Goal: Communication & Community: Answer question/provide support

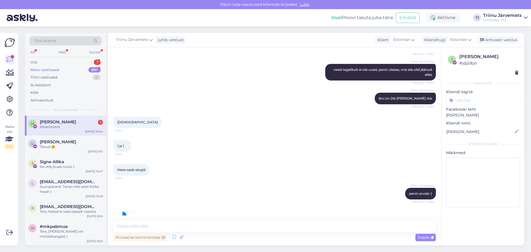
click at [73, 129] on div "M [PERSON_NAME] 1 Attachment [DATE] 10:44" at bounding box center [65, 126] width 81 height 20
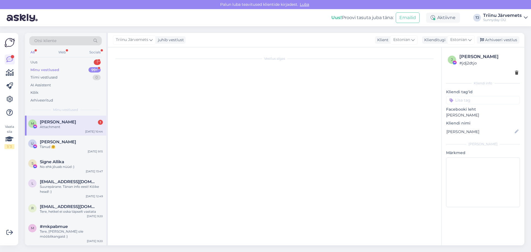
scroll to position [2523, 0]
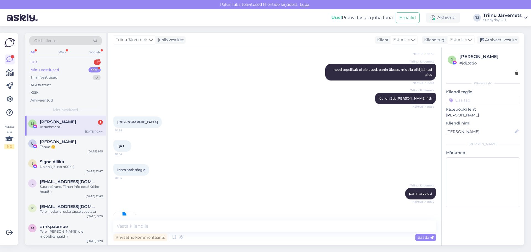
click at [55, 63] on div "Uus 1" at bounding box center [65, 62] width 72 height 8
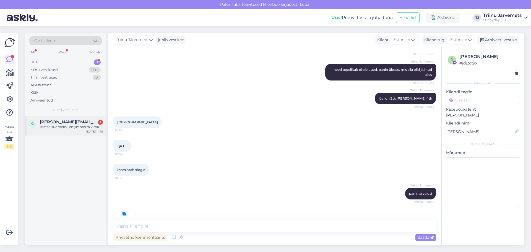
click at [68, 129] on div "g [PERSON_NAME][EMAIL_ADDRESS][PERSON_NAME][DOMAIN_NAME] 2 Vastaa suomeksi, en …" at bounding box center [65, 126] width 81 height 20
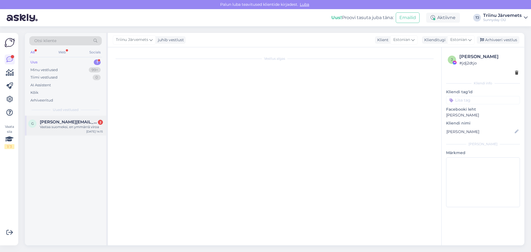
scroll to position [0, 0]
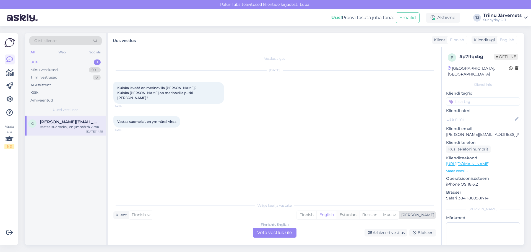
click at [359, 215] on div "Estonian" at bounding box center [348, 215] width 23 height 8
click at [274, 232] on div "Finnish to Estonian Võta vestlus üle" at bounding box center [275, 233] width 44 height 10
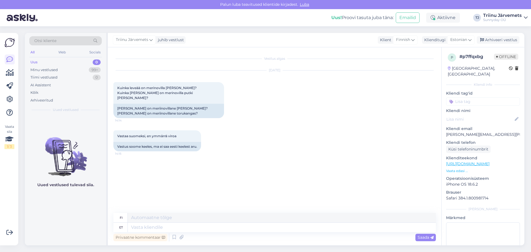
click at [143, 222] on div "fi" at bounding box center [274, 218] width 323 height 10
click at [148, 227] on textarea at bounding box center [282, 227] width 308 height 9
type textarea "tere"
type textarea "Hei"
type textarea "tere"
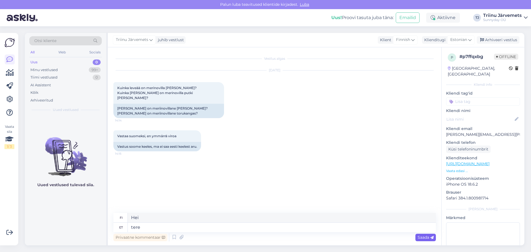
click at [420, 235] on span "Saada" at bounding box center [426, 237] width 16 height 5
click at [151, 229] on textarea at bounding box center [282, 227] width 308 height 9
type textarea "soonik"
type textarea "kylkiluu"
paste textarea "Laius: 2 x 22 cm"
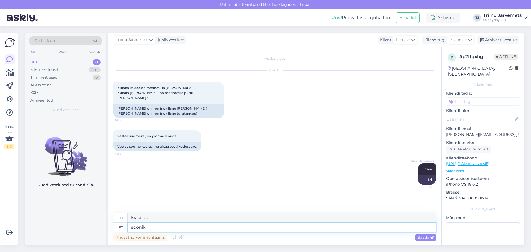
type textarea "[PERSON_NAME]: 2 x 22 cm"
type textarea "Kylkiluiden leveys: 2 x 22 cm"
drag, startPoint x: 145, startPoint y: 228, endPoint x: 124, endPoint y: 229, distance: 20.5
click at [124, 229] on div "et [PERSON_NAME]: 2 x 22 cm" at bounding box center [274, 227] width 323 height 9
type textarea "resori Laius: 2 x 22 cm"
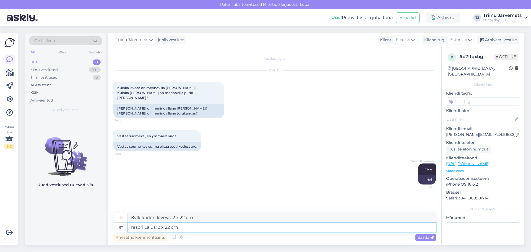
type textarea "Jousen leveys: 2 x 22 cm"
type textarea "resori Laius: 2 x 22 cm"
drag, startPoint x: 146, startPoint y: 217, endPoint x: 116, endPoint y: 218, distance: 30.2
click at [116, 218] on div "fi Jousen leveys: 2 x 22 cm" at bounding box center [274, 218] width 323 height 10
type textarea "resori leveys: 2 x 22 cm"
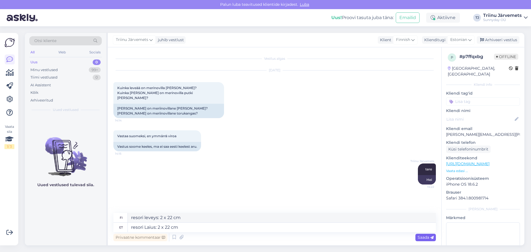
click at [425, 237] on span "Saada" at bounding box center [426, 237] width 16 height 5
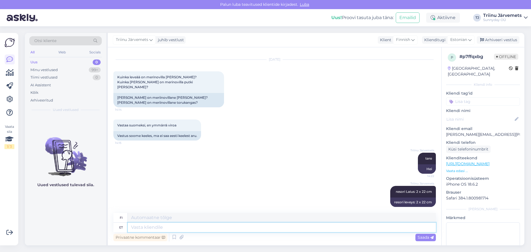
click at [216, 226] on textarea at bounding box center [282, 227] width 308 height 9
type textarea "meriino"
type textarea "merinovillaa"
paste textarea "Laius: 125cm"
type textarea "[PERSON_NAME]: 125cm"
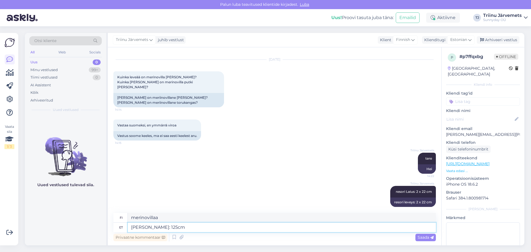
type textarea "Merinovillan leveys: 125 cm"
